Goal: Transaction & Acquisition: Purchase product/service

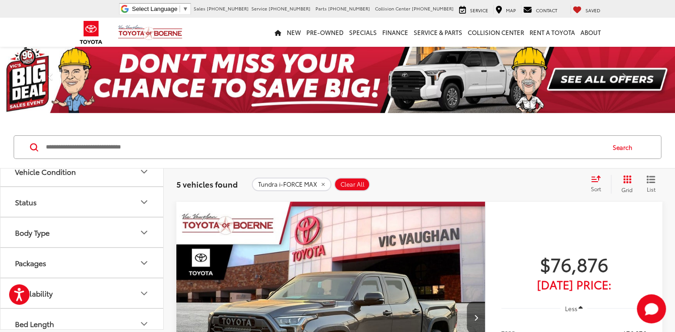
scroll to position [293, 0]
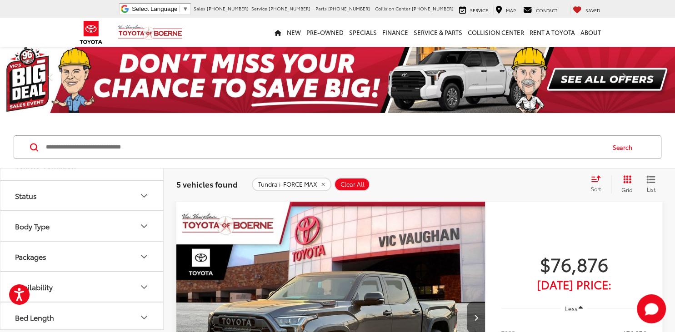
click at [145, 315] on icon "Bed Length" at bounding box center [144, 317] width 11 height 11
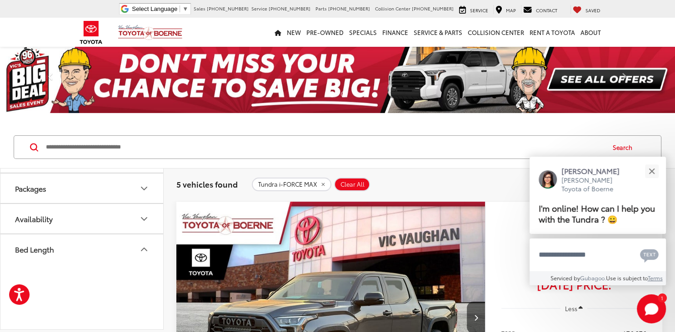
scroll to position [0, 0]
click at [651, 170] on button "Close" at bounding box center [652, 171] width 20 height 20
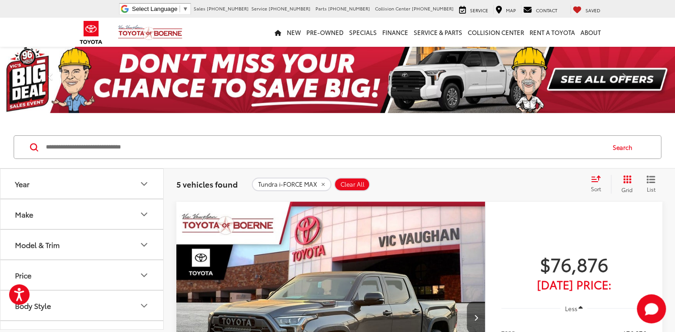
click at [138, 183] on button "Year" at bounding box center [82, 184] width 164 height 30
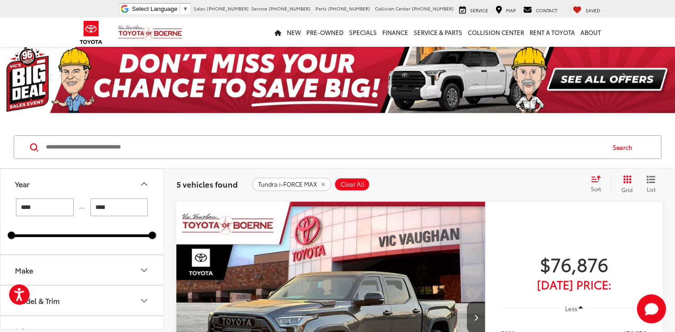
click at [109, 272] on button "Make" at bounding box center [82, 270] width 164 height 30
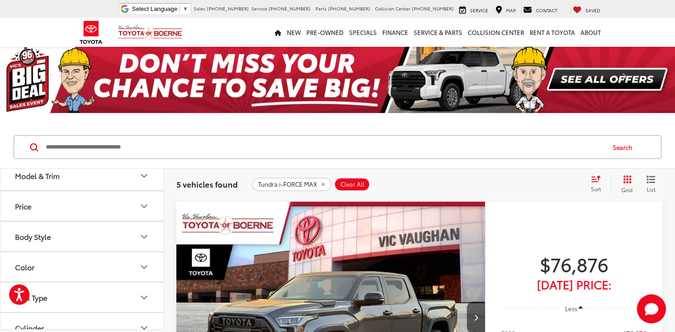
scroll to position [109, 0]
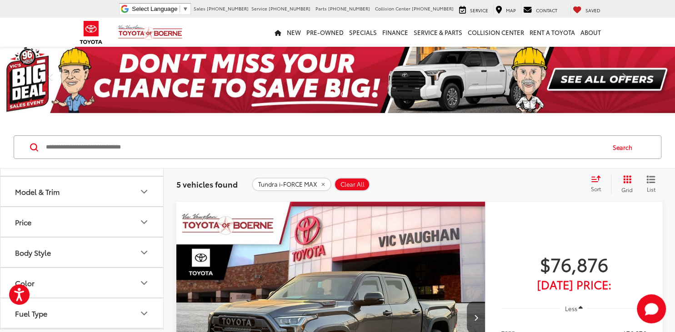
click at [114, 196] on button "Model & Trim" at bounding box center [82, 192] width 164 height 30
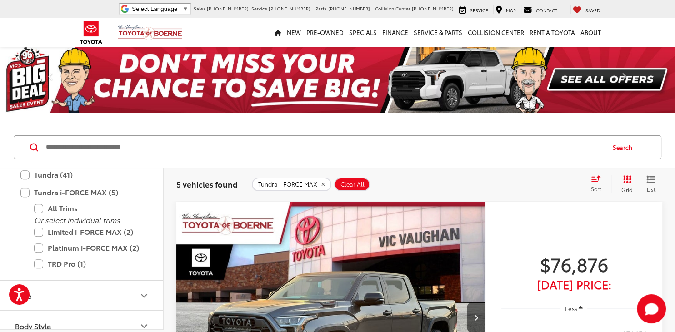
scroll to position [525, 0]
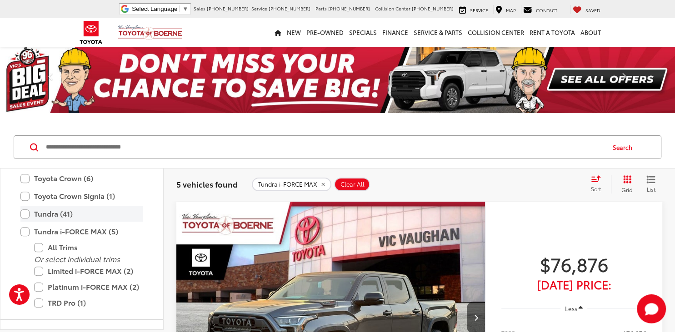
click at [23, 213] on label "Tundra (41)" at bounding box center [81, 214] width 123 height 16
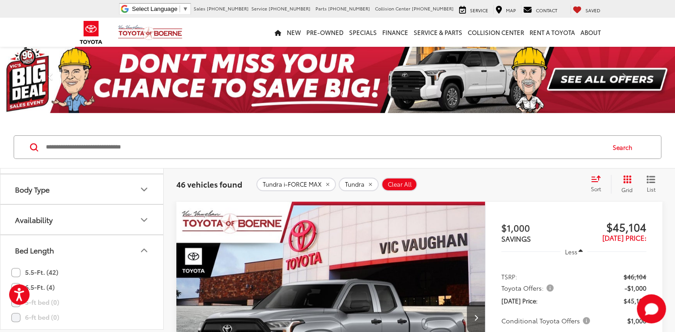
scroll to position [846, 0]
click at [45, 284] on label "6.5-Ft. (4)" at bounding box center [32, 286] width 43 height 15
